Goal: Register for event/course

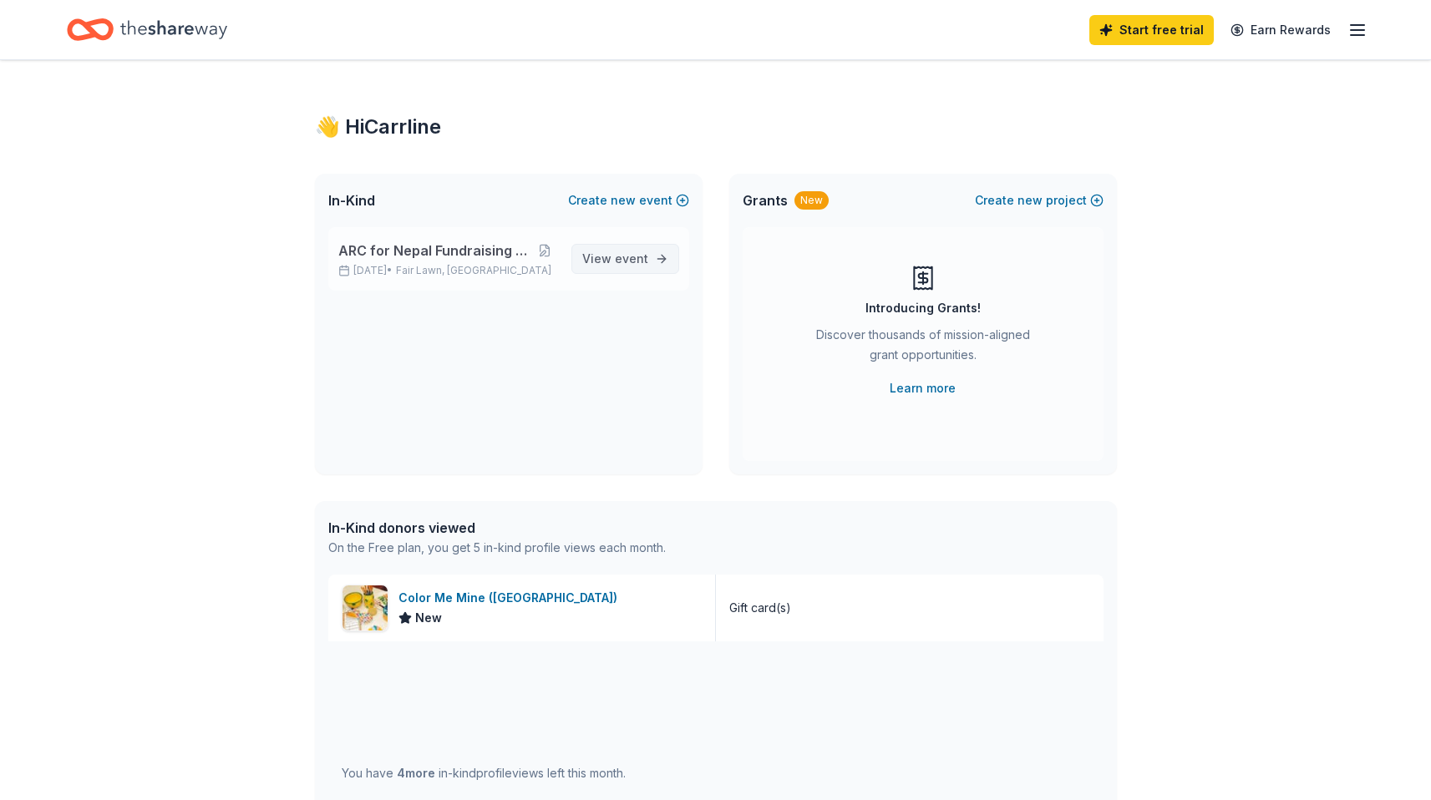
click at [668, 251] on link "View event" at bounding box center [626, 259] width 108 height 30
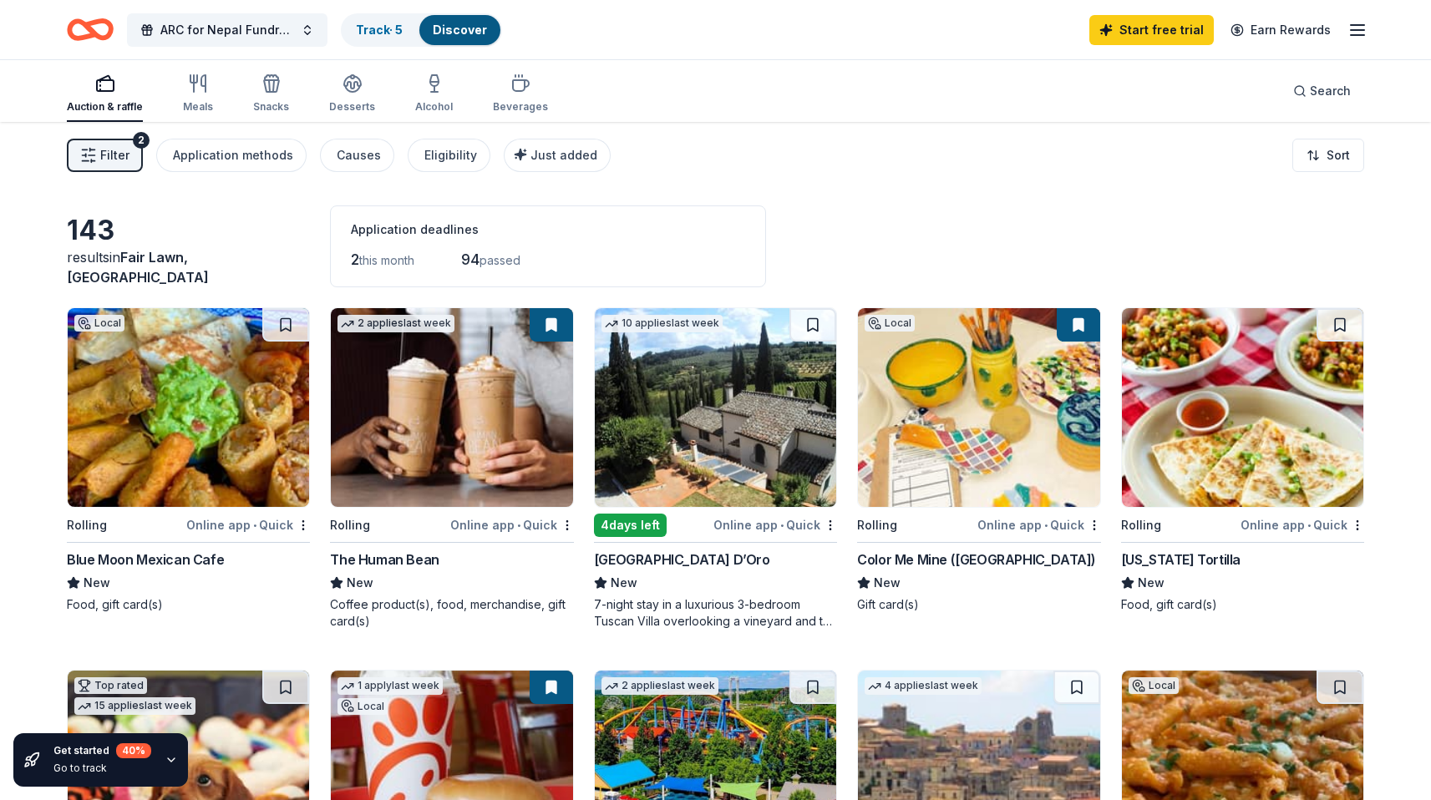
click at [389, 255] on span "this month" at bounding box center [386, 260] width 55 height 14
click at [225, 31] on span "ARC for Nepal Fundraising Event 2025" at bounding box center [227, 30] width 134 height 20
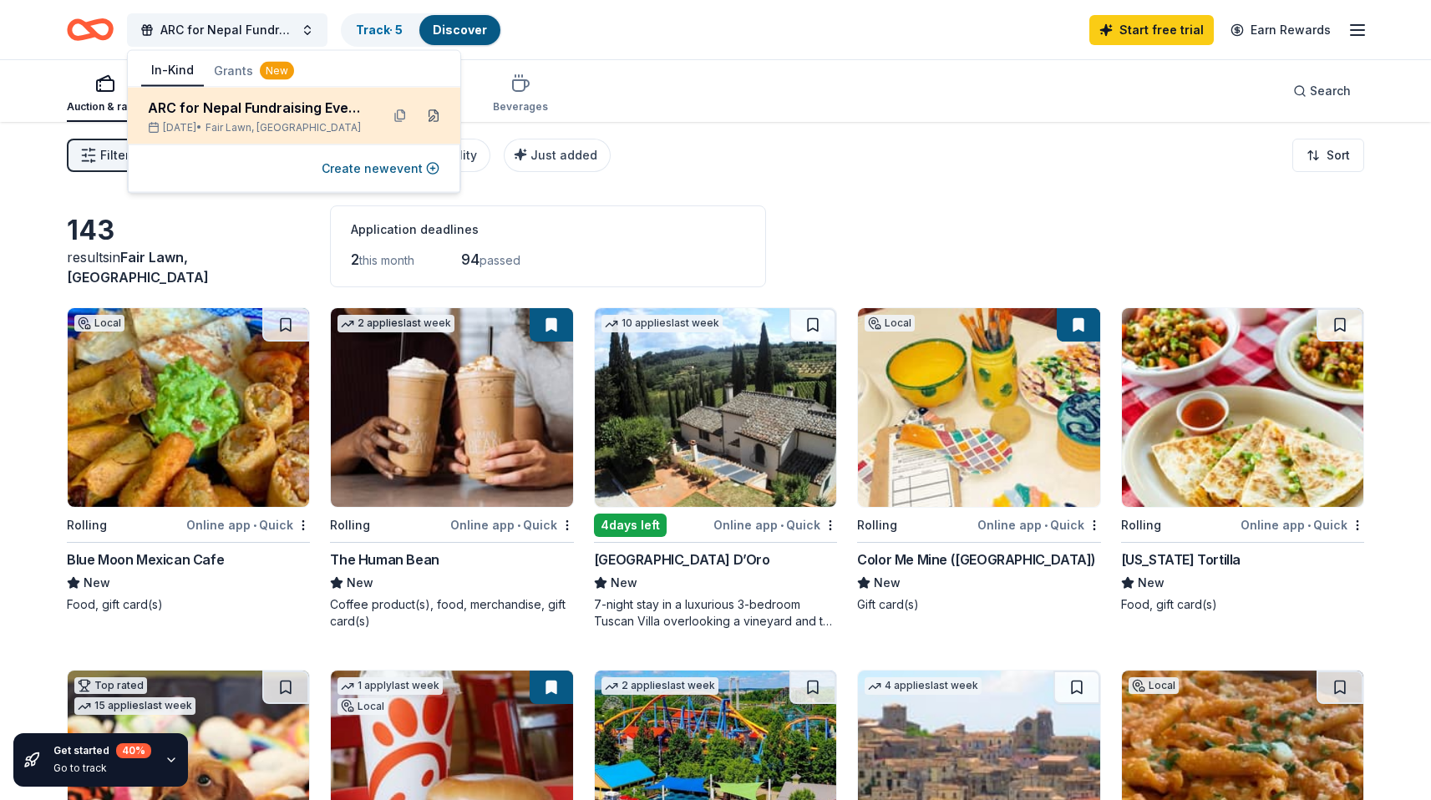
click at [432, 114] on button at bounding box center [433, 116] width 27 height 27
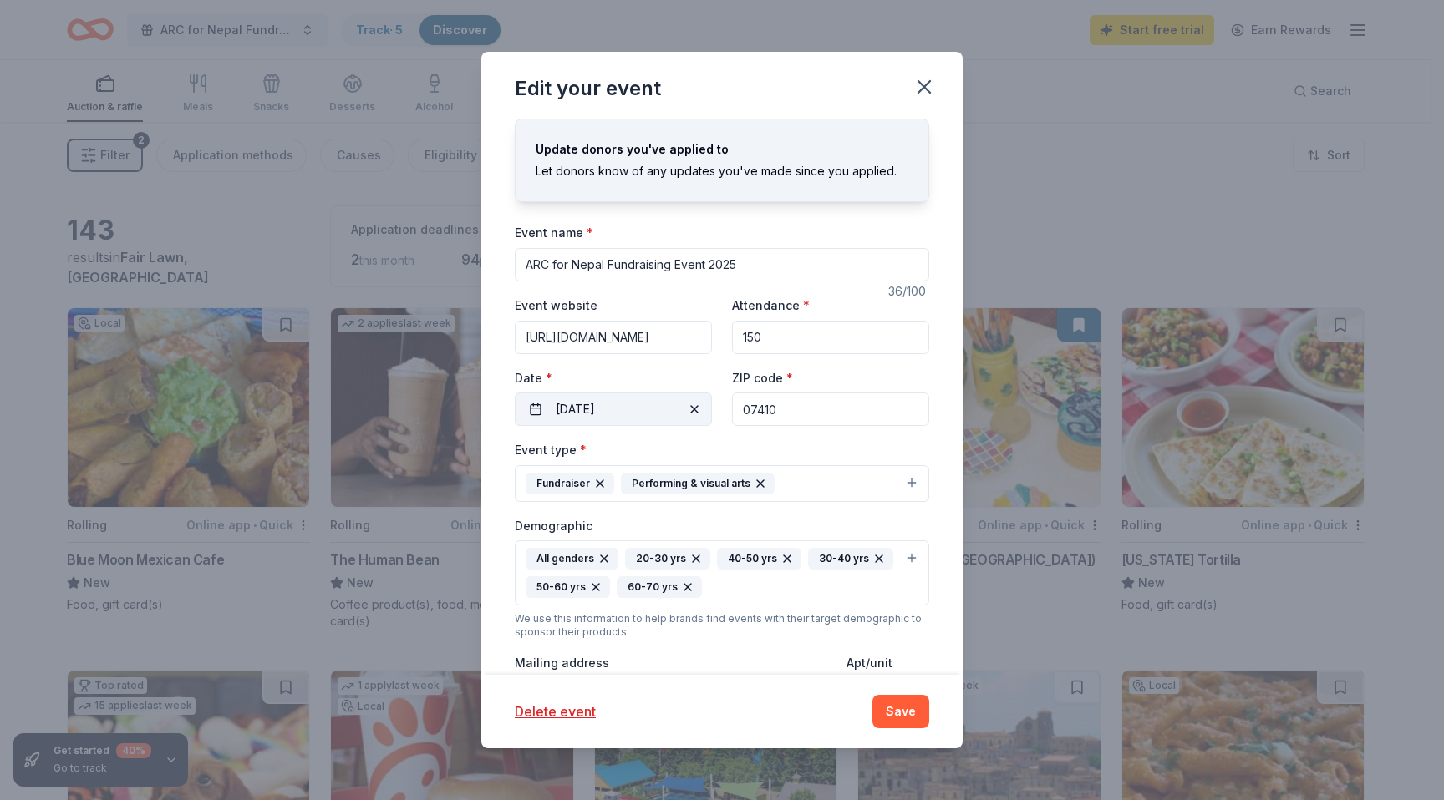
click at [653, 403] on button "[DATE]" at bounding box center [613, 409] width 197 height 33
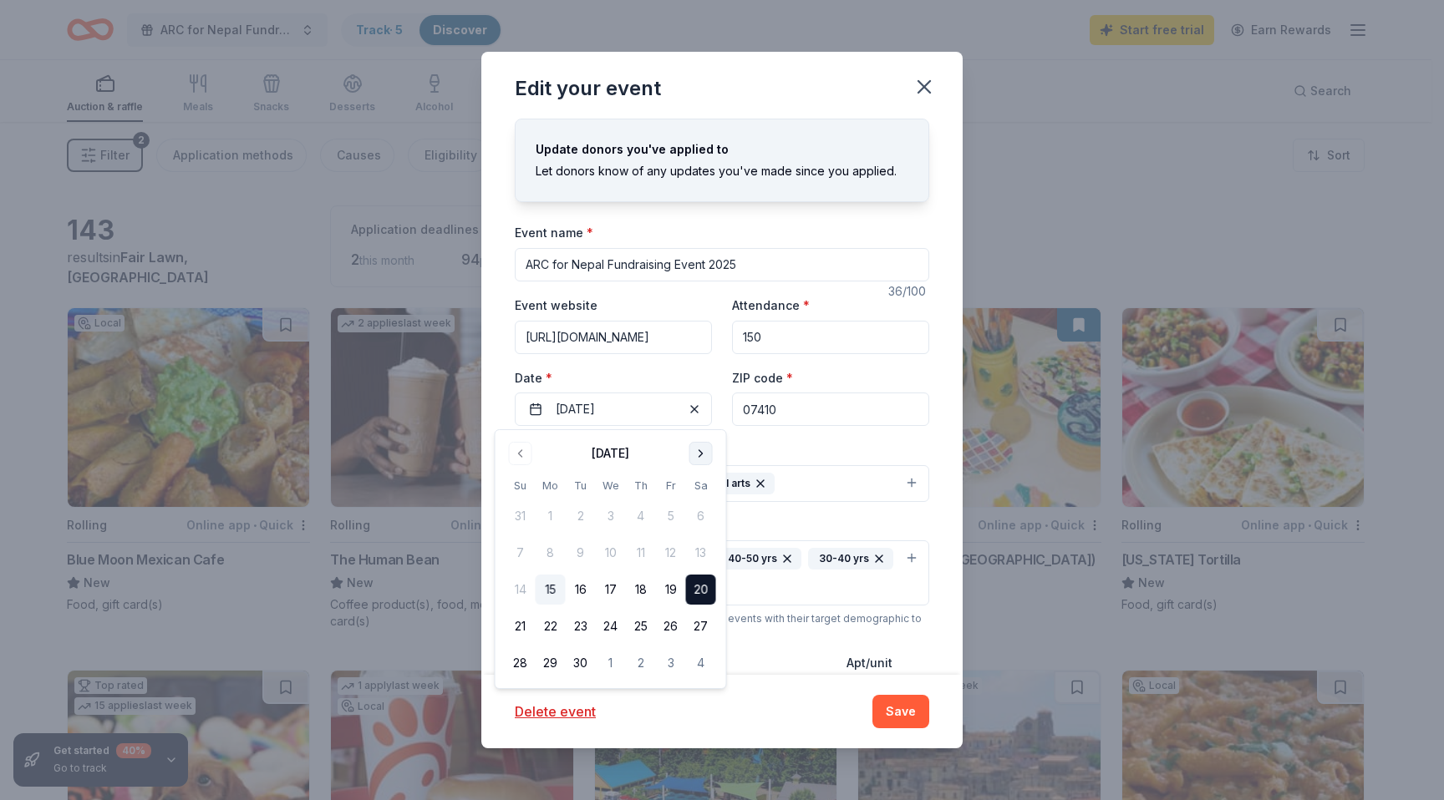
click at [700, 450] on button "Go to next month" at bounding box center [700, 453] width 23 height 23
click at [693, 582] on button "15" at bounding box center [701, 590] width 30 height 30
click at [915, 716] on button "Save" at bounding box center [900, 711] width 57 height 33
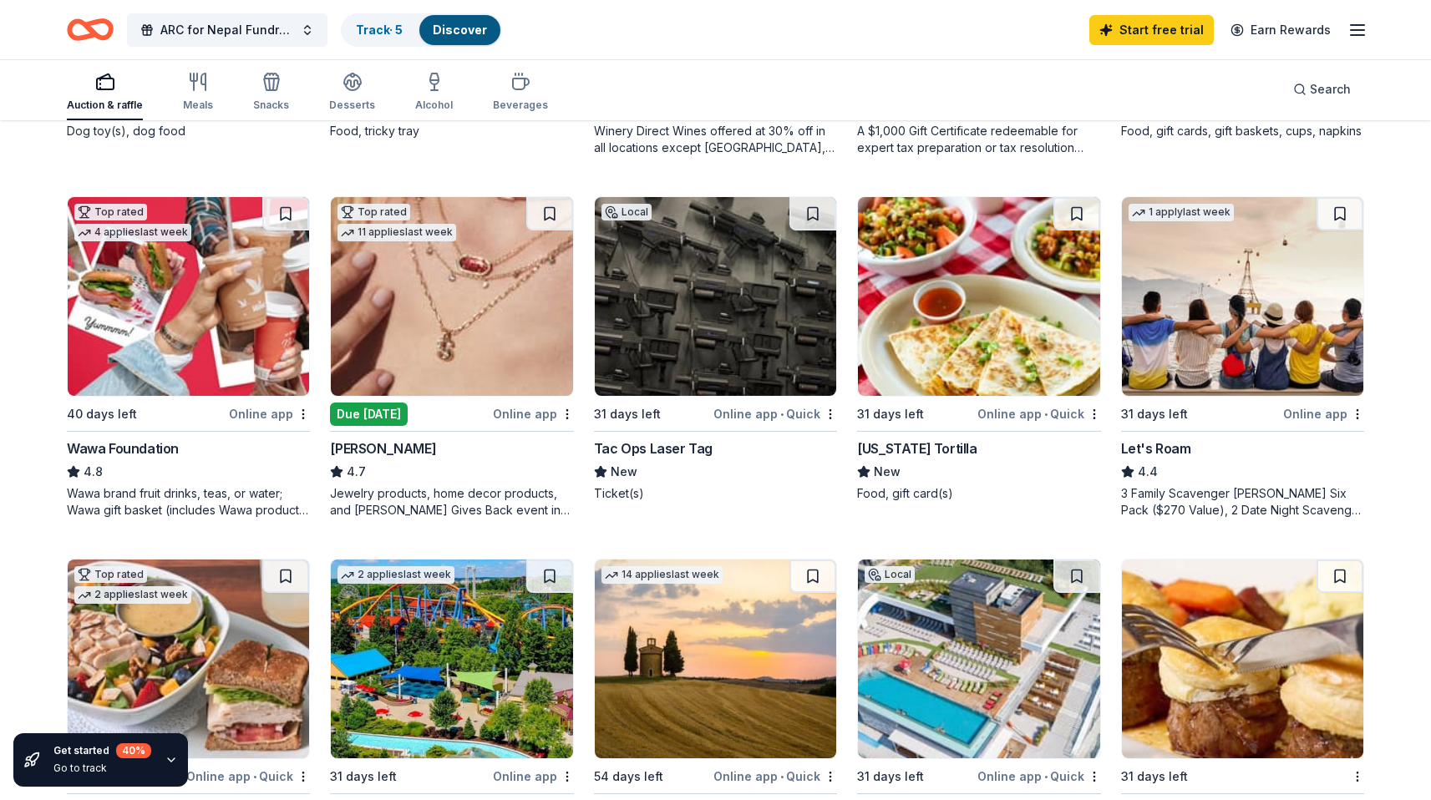
scroll to position [837, 0]
click at [323, 550] on div "Local 31 days left Online app • Quick Blue Moon Mexican Cafe New Food, gift car…" at bounding box center [716, 175] width 1298 height 1410
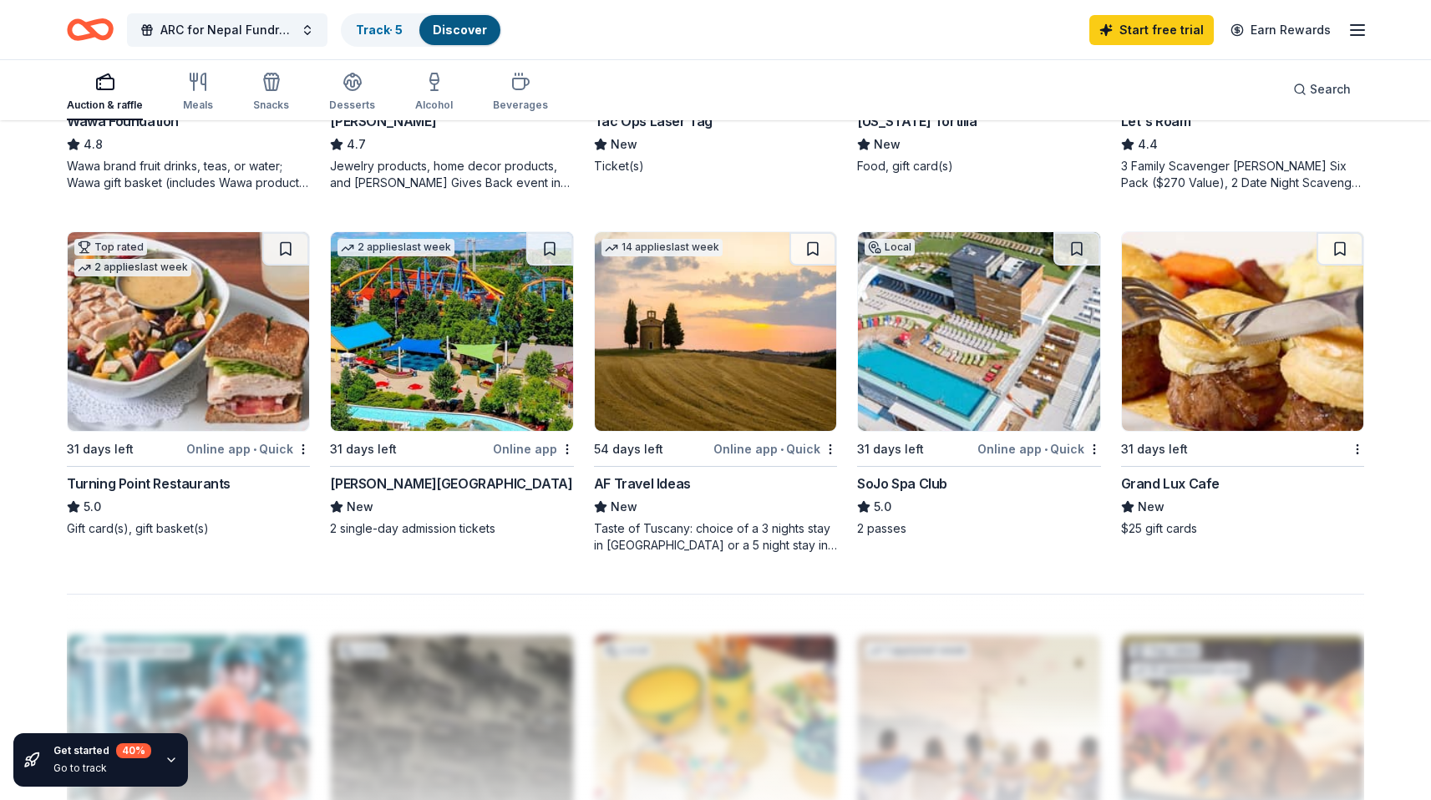
scroll to position [1166, 0]
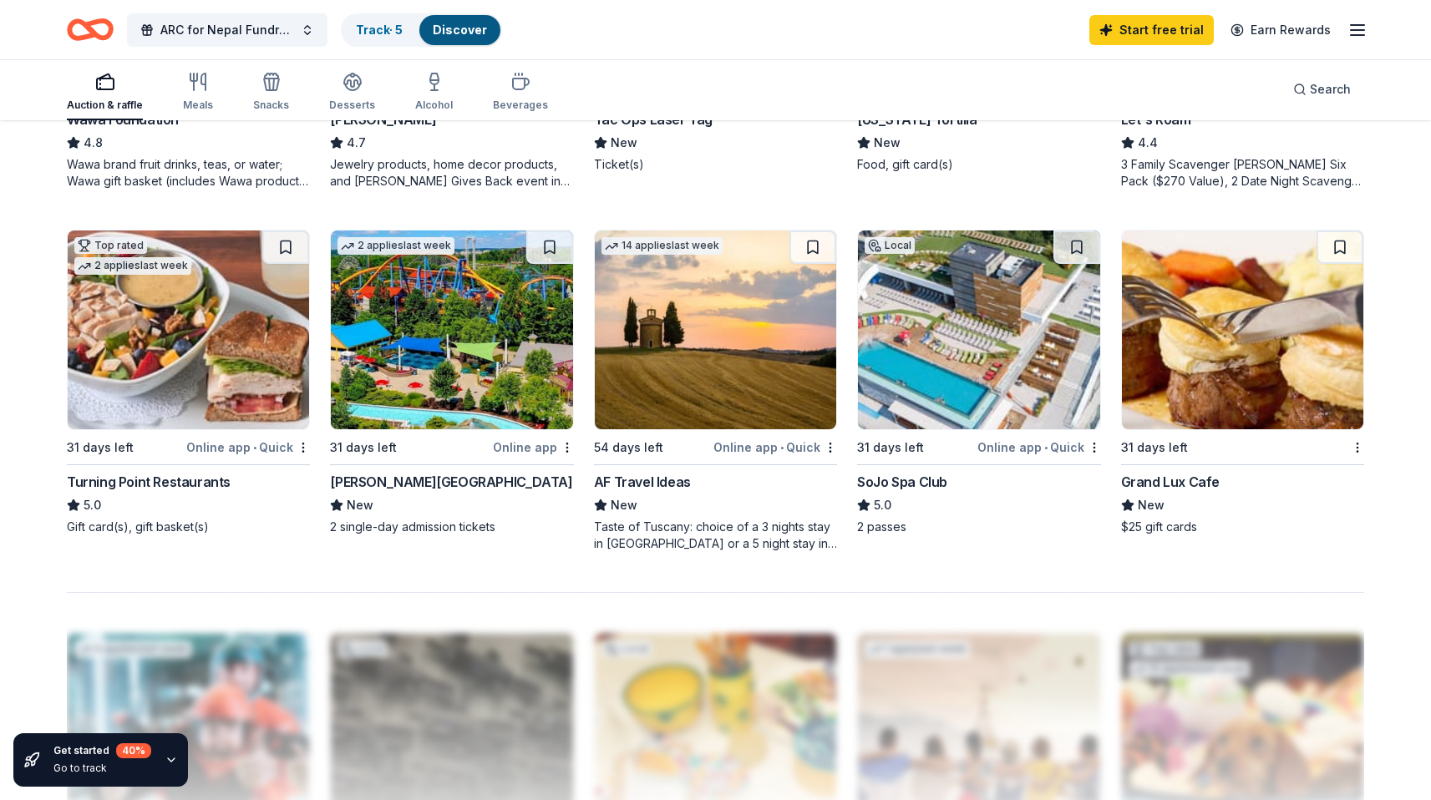
click at [891, 525] on div "2 passes" at bounding box center [978, 527] width 243 height 17
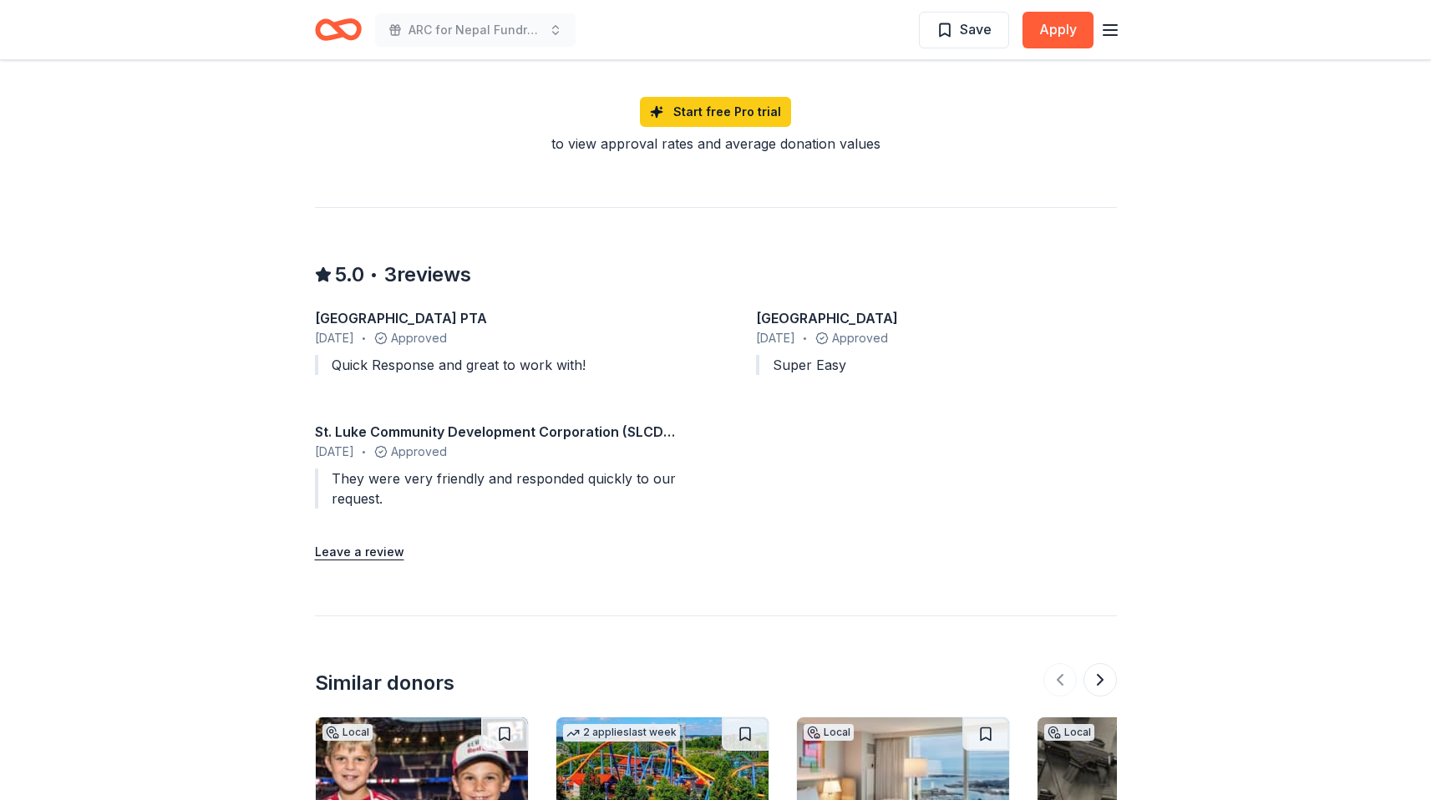
scroll to position [1374, 0]
